Goal: Register for event/course

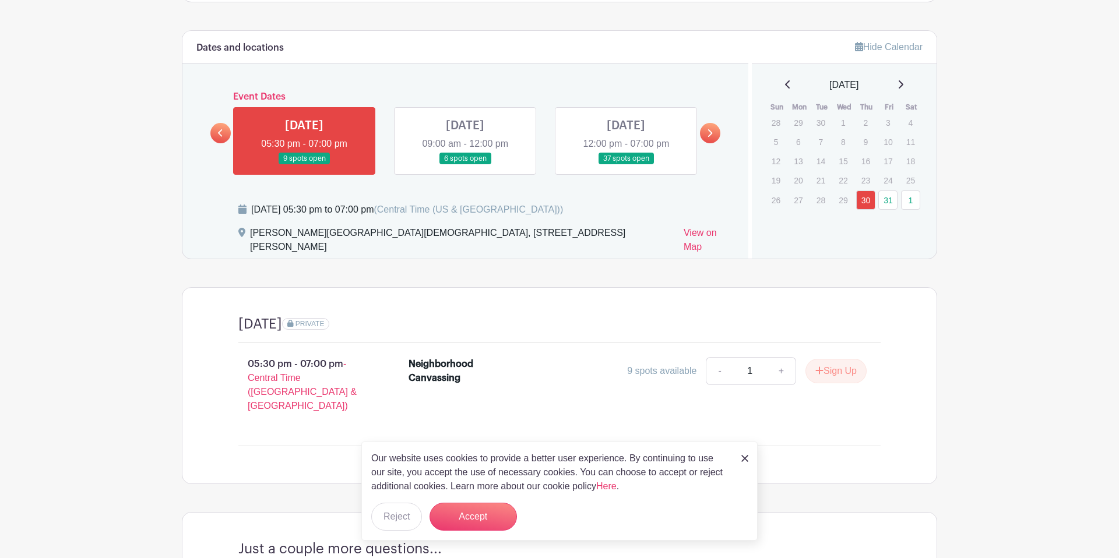
scroll to position [571, 0]
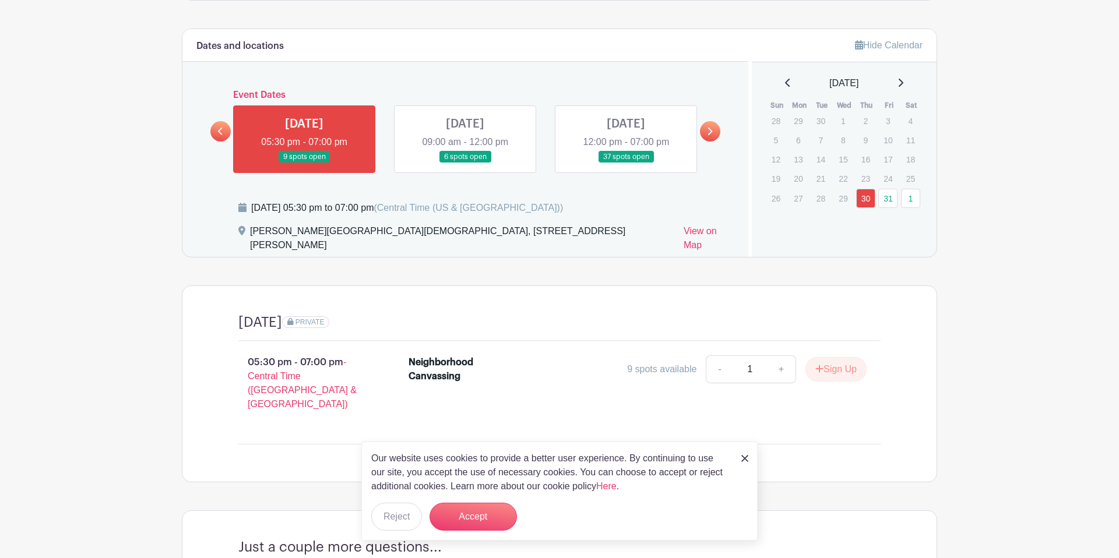
click at [745, 460] on img at bounding box center [744, 458] width 7 height 7
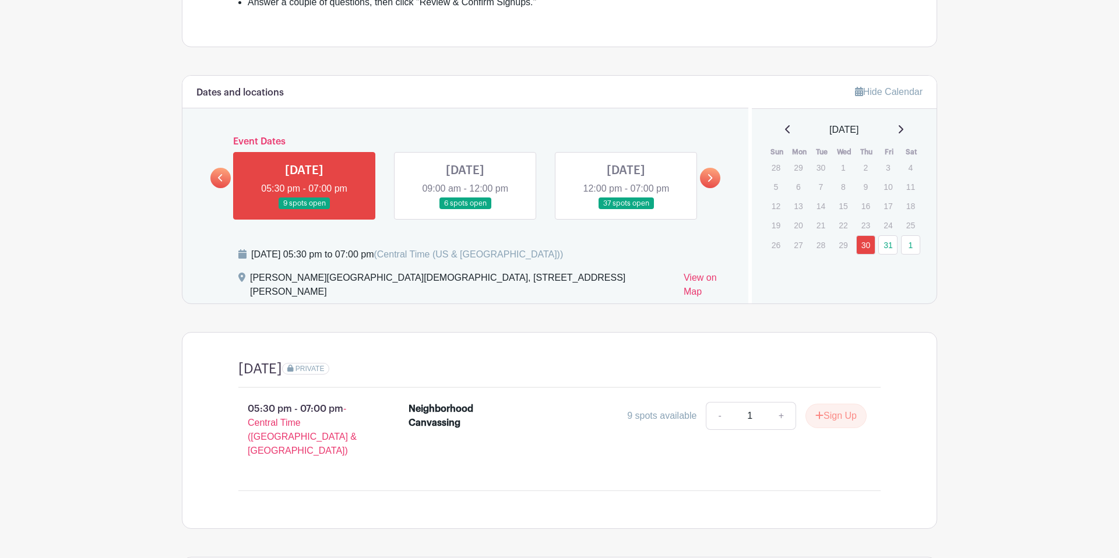
scroll to position [524, 0]
click at [626, 210] on link at bounding box center [626, 210] width 0 height 0
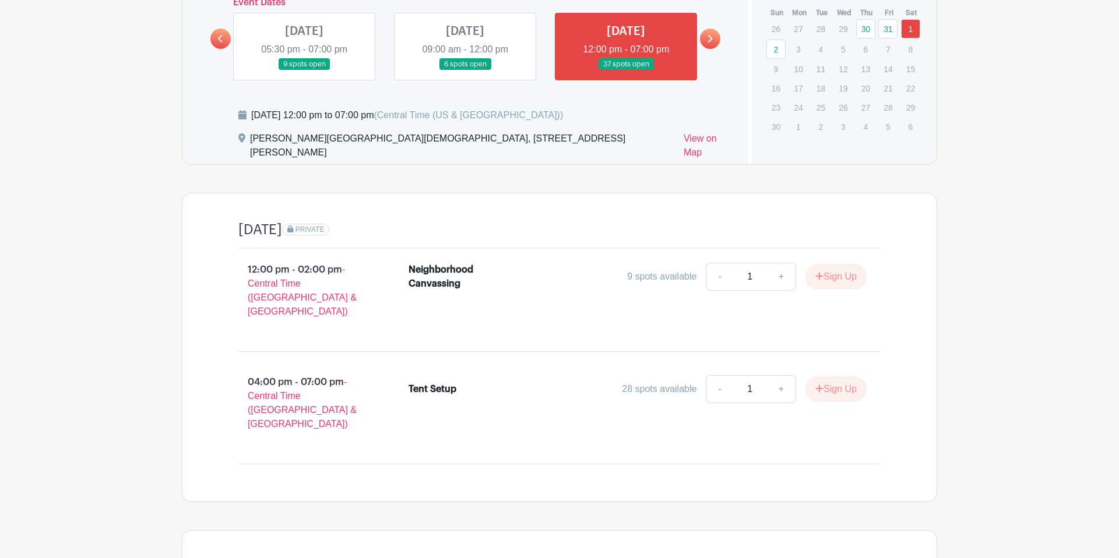
scroll to position [622, 0]
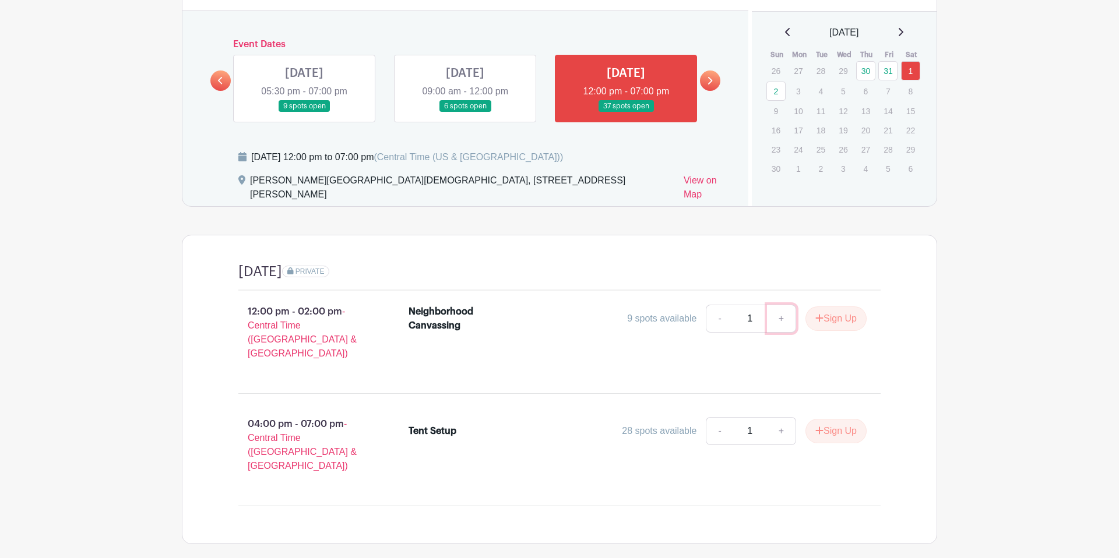
click at [783, 305] on link "+" at bounding box center [781, 319] width 29 height 28
click at [715, 308] on link "-" at bounding box center [719, 319] width 27 height 28
type input "2"
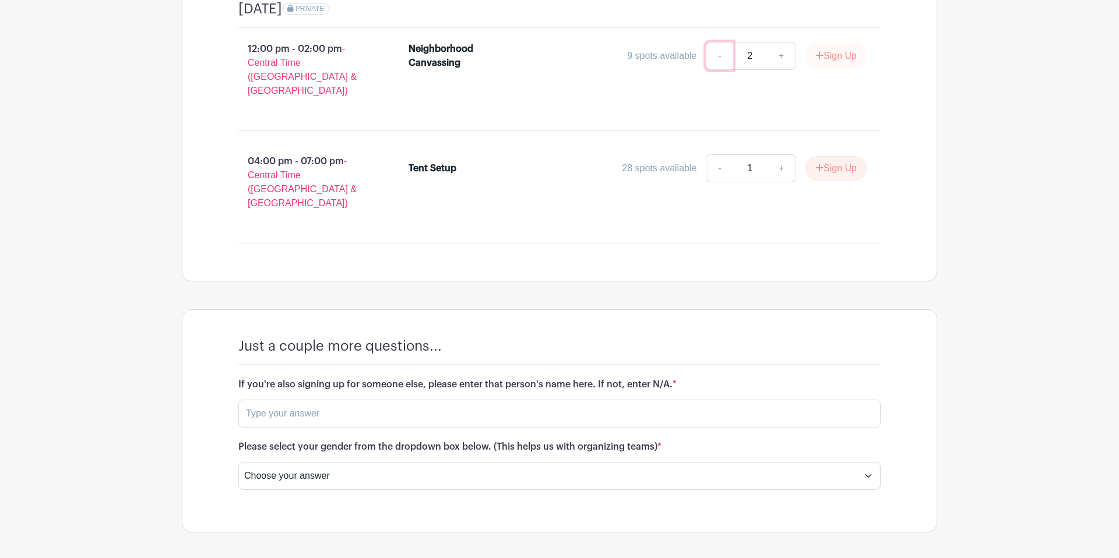
scroll to position [886, 0]
click at [332, 399] on input "text" at bounding box center [559, 413] width 642 height 28
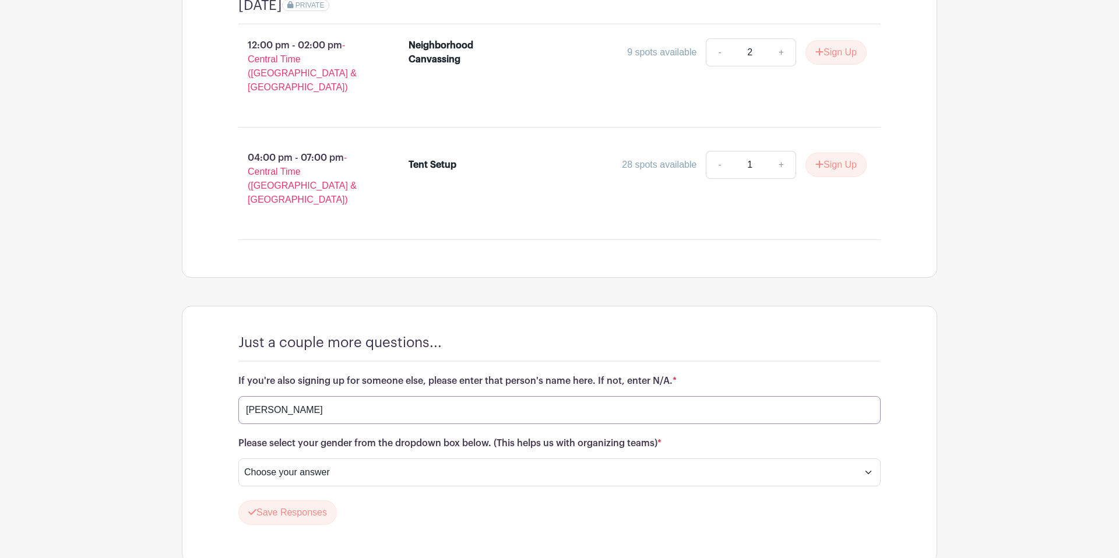
type input "[PERSON_NAME]"
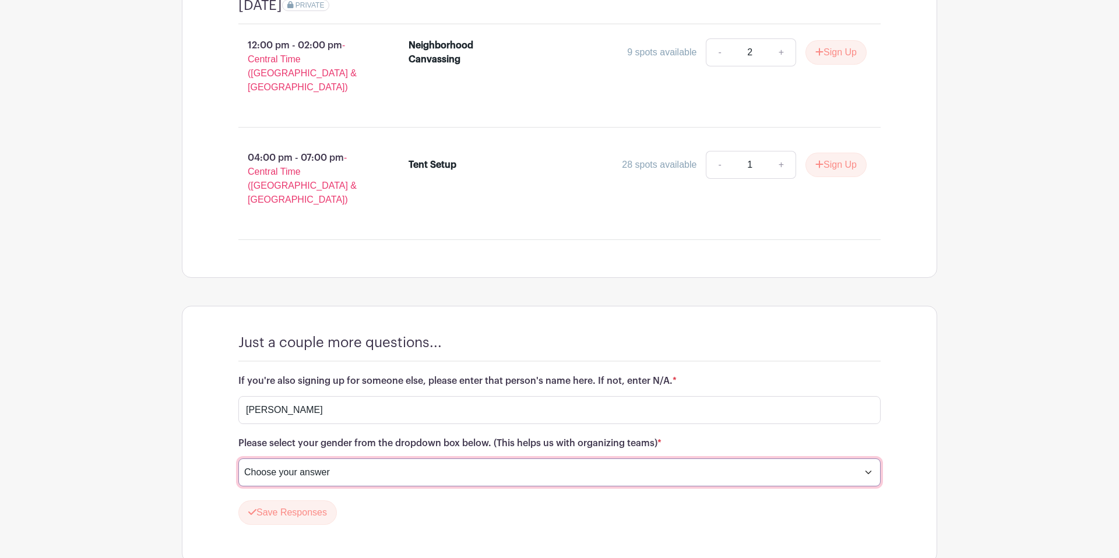
click at [400, 459] on select "Choose your answer [DEMOGRAPHIC_DATA] [DEMOGRAPHIC_DATA] I prefer not to answer" at bounding box center [559, 473] width 642 height 28
select select "5152"
click at [238, 459] on select "Choose your answer [DEMOGRAPHIC_DATA] [DEMOGRAPHIC_DATA] I prefer not to answer" at bounding box center [559, 473] width 642 height 28
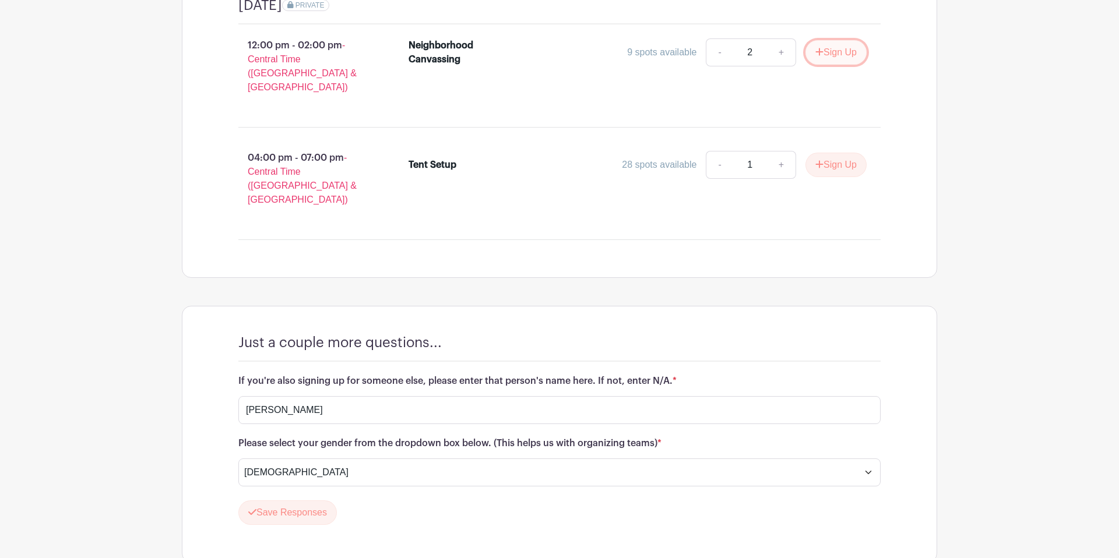
click at [829, 40] on button "Sign Up" at bounding box center [835, 52] width 61 height 24
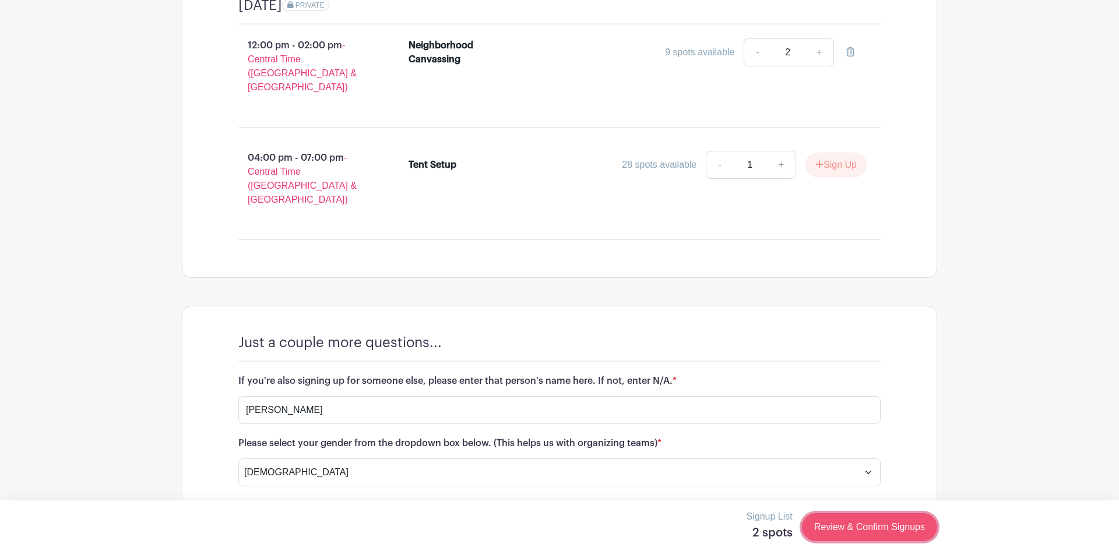
click at [840, 532] on link "Review & Confirm Signups" at bounding box center [869, 527] width 135 height 28
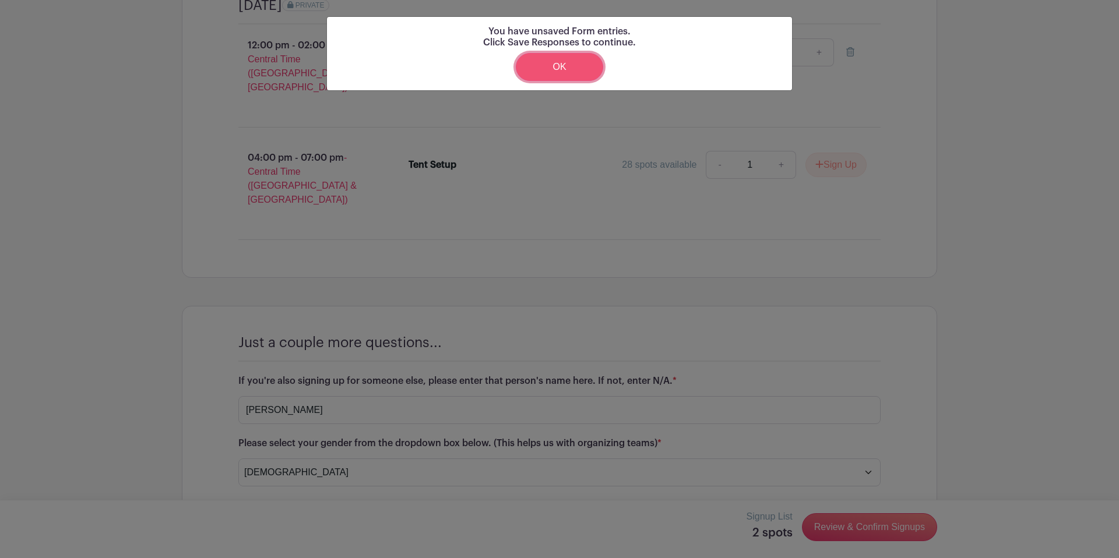
click at [568, 63] on link "OK" at bounding box center [559, 67] width 87 height 28
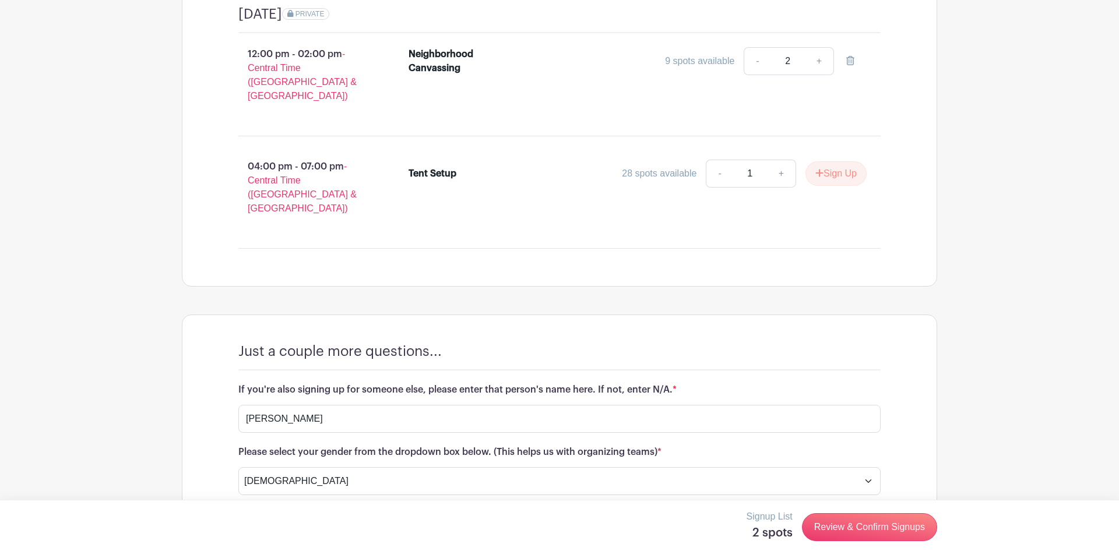
scroll to position [882, 0]
click at [311, 507] on button "Save Responses" at bounding box center [287, 519] width 98 height 24
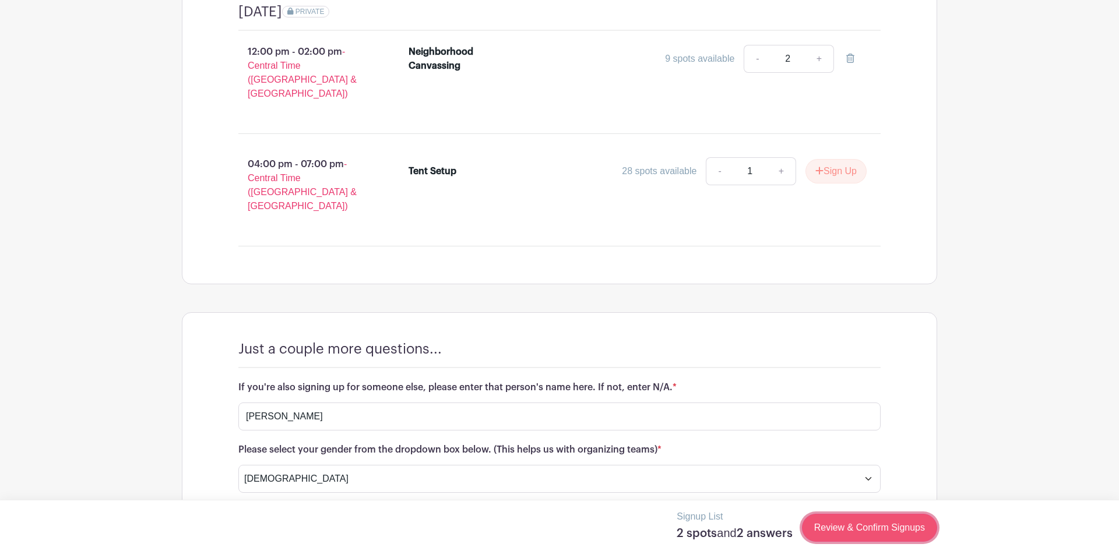
click at [884, 523] on link "Review & Confirm Signups" at bounding box center [869, 528] width 135 height 28
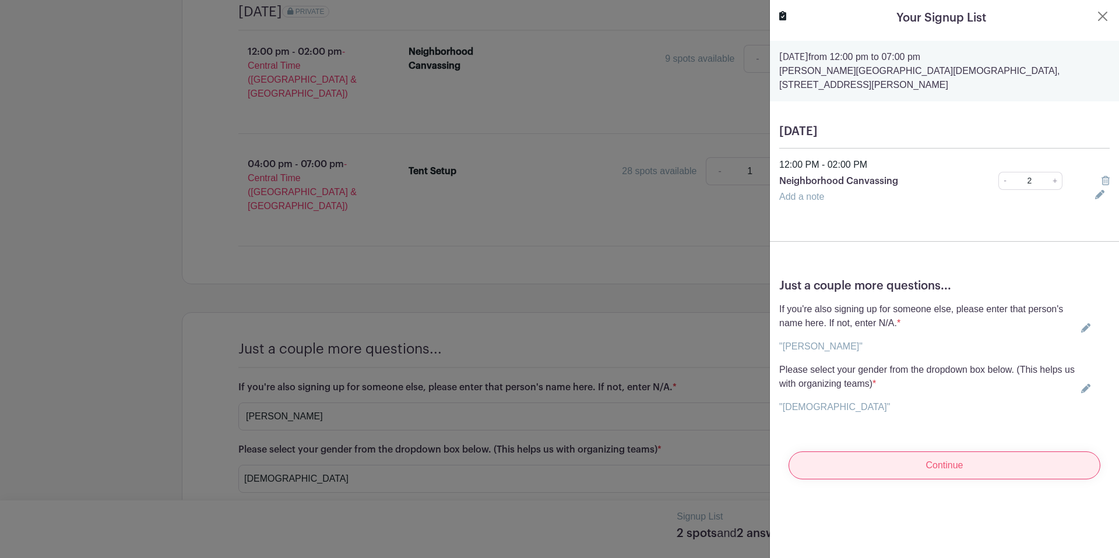
click at [839, 459] on input "Continue" at bounding box center [945, 466] width 312 height 28
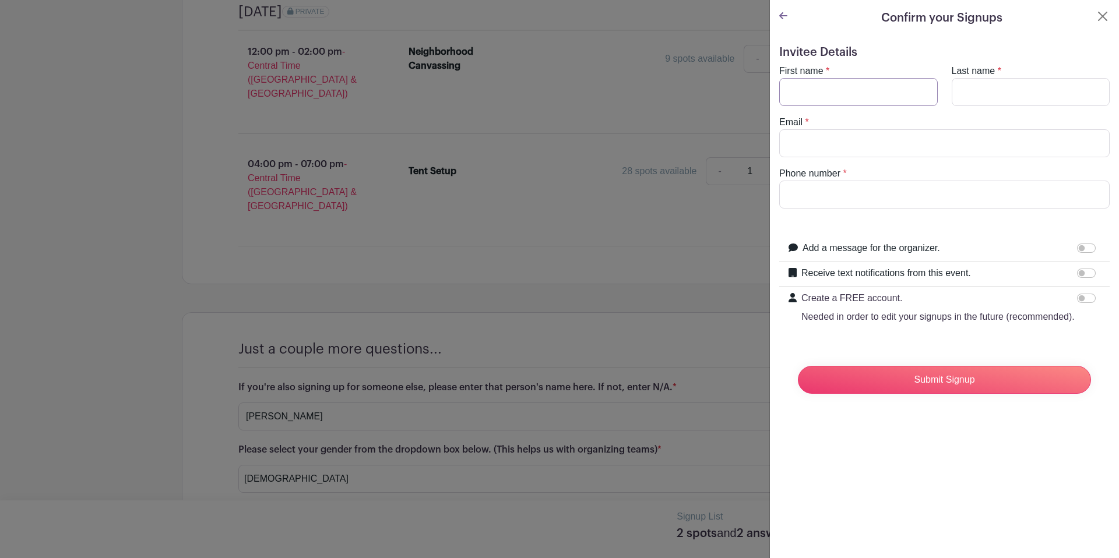
click at [803, 94] on input "First name" at bounding box center [858, 92] width 159 height 28
type input "[PERSON_NAME]"
type input "[EMAIL_ADDRESS][DOMAIN_NAME]"
type input "6016680894"
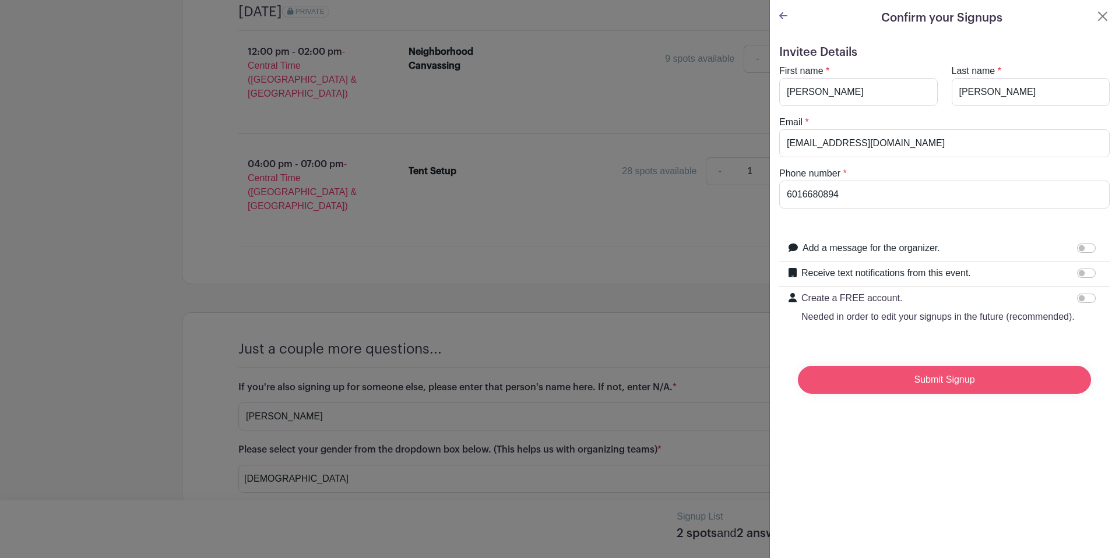
click at [868, 373] on input "Submit Signup" at bounding box center [944, 380] width 293 height 28
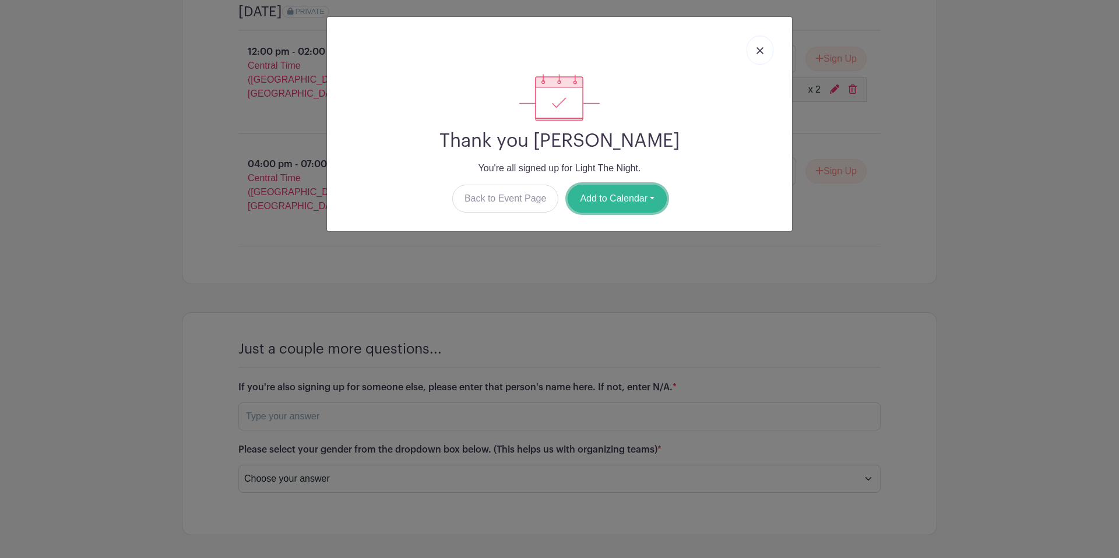
click at [617, 193] on button "Add to Calendar" at bounding box center [617, 199] width 99 height 28
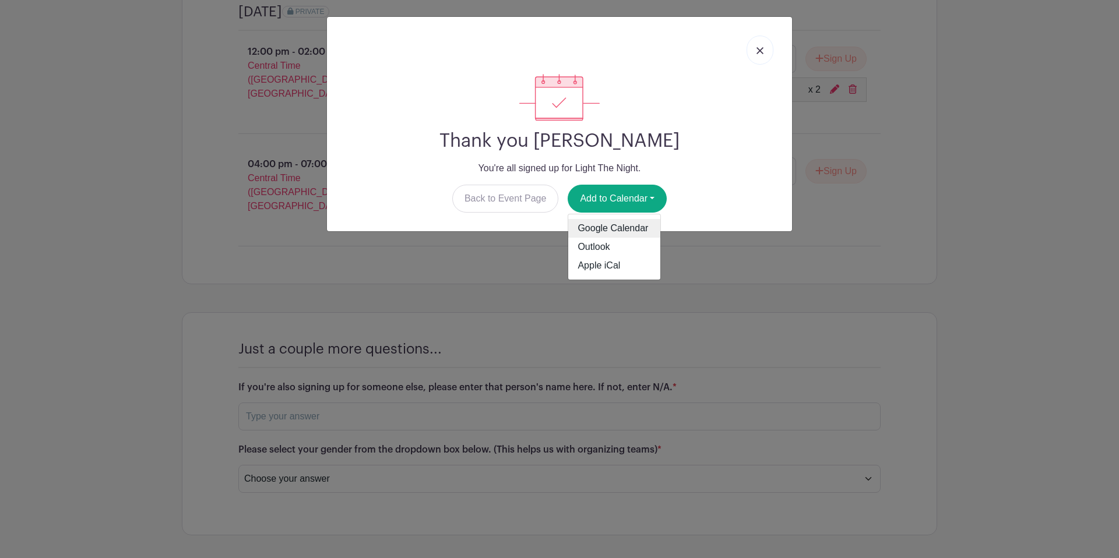
click at [624, 225] on link "Google Calendar" at bounding box center [614, 228] width 92 height 19
